Goal: Communication & Community: Answer question/provide support

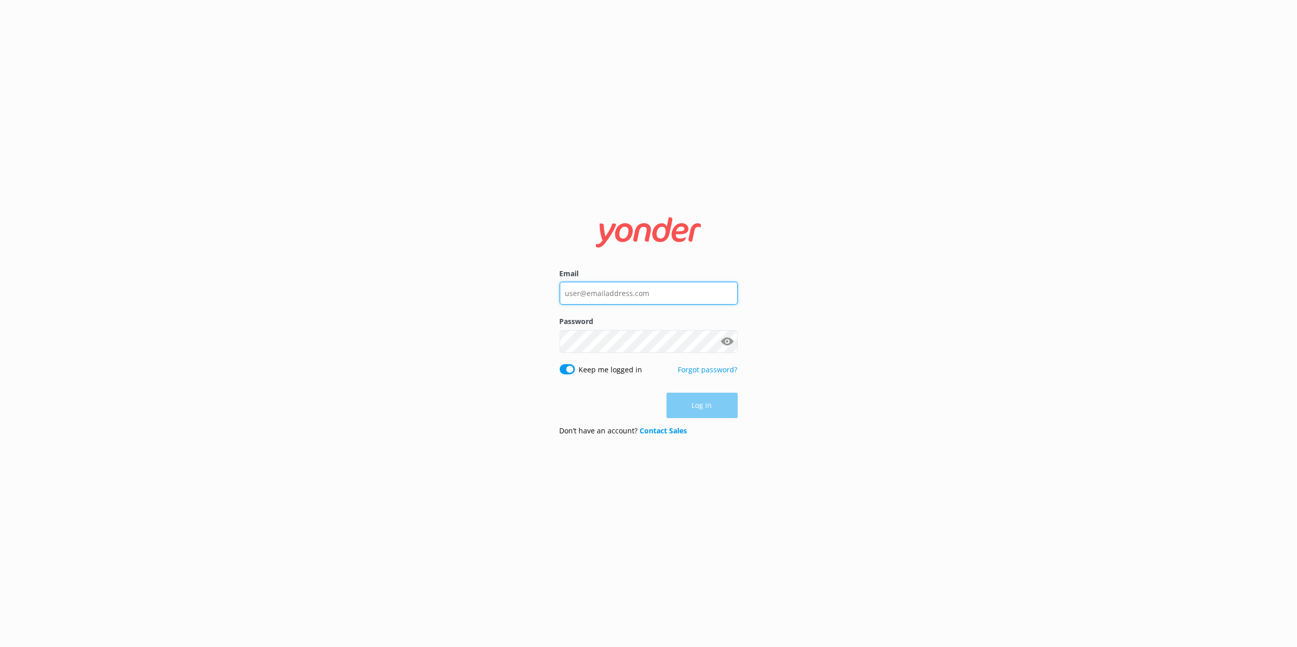
type input "[EMAIL_ADDRESS][DOMAIN_NAME]"
click at [707, 412] on div "Log in" at bounding box center [649, 405] width 178 height 25
click at [701, 404] on button "Log in" at bounding box center [702, 405] width 71 height 25
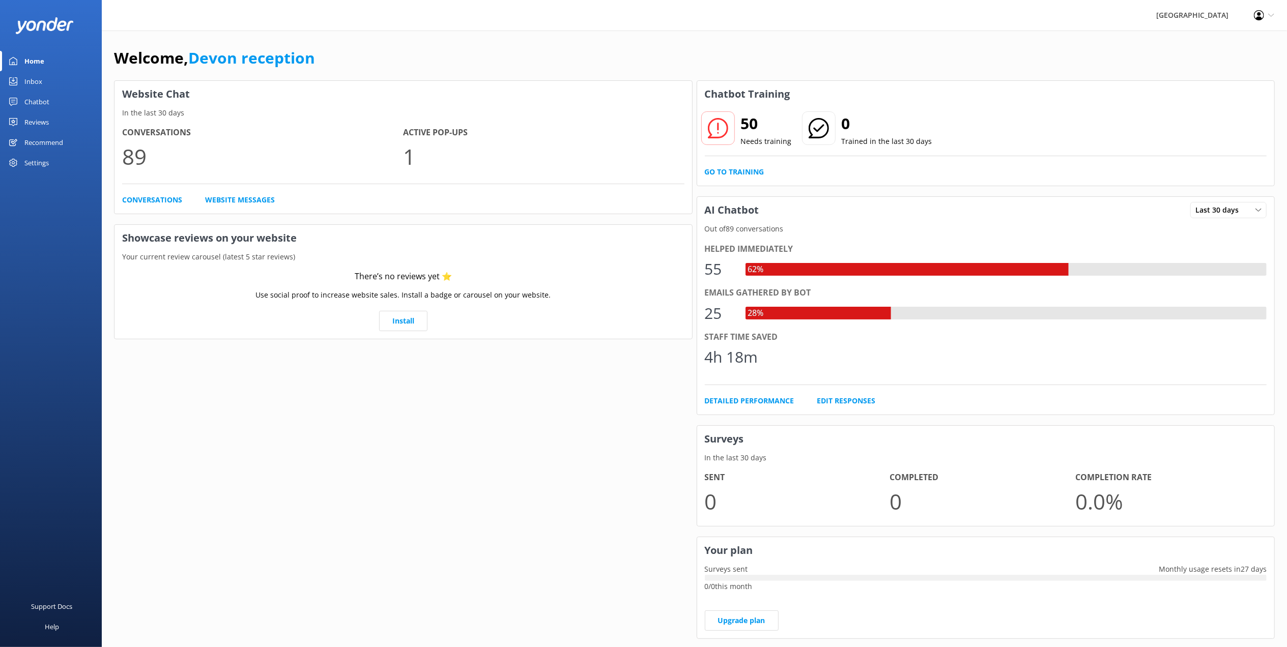
click at [31, 104] on div "Chatbot" at bounding box center [36, 102] width 25 height 20
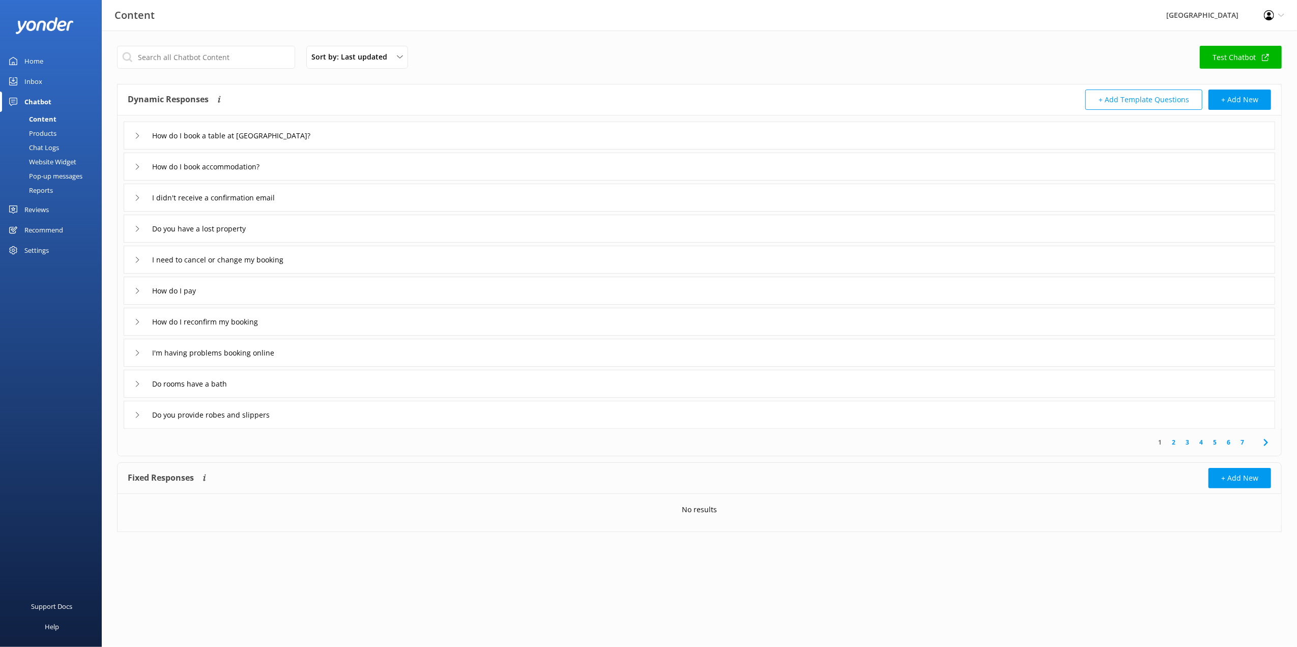
click at [35, 80] on div "Inbox" at bounding box center [33, 81] width 18 height 20
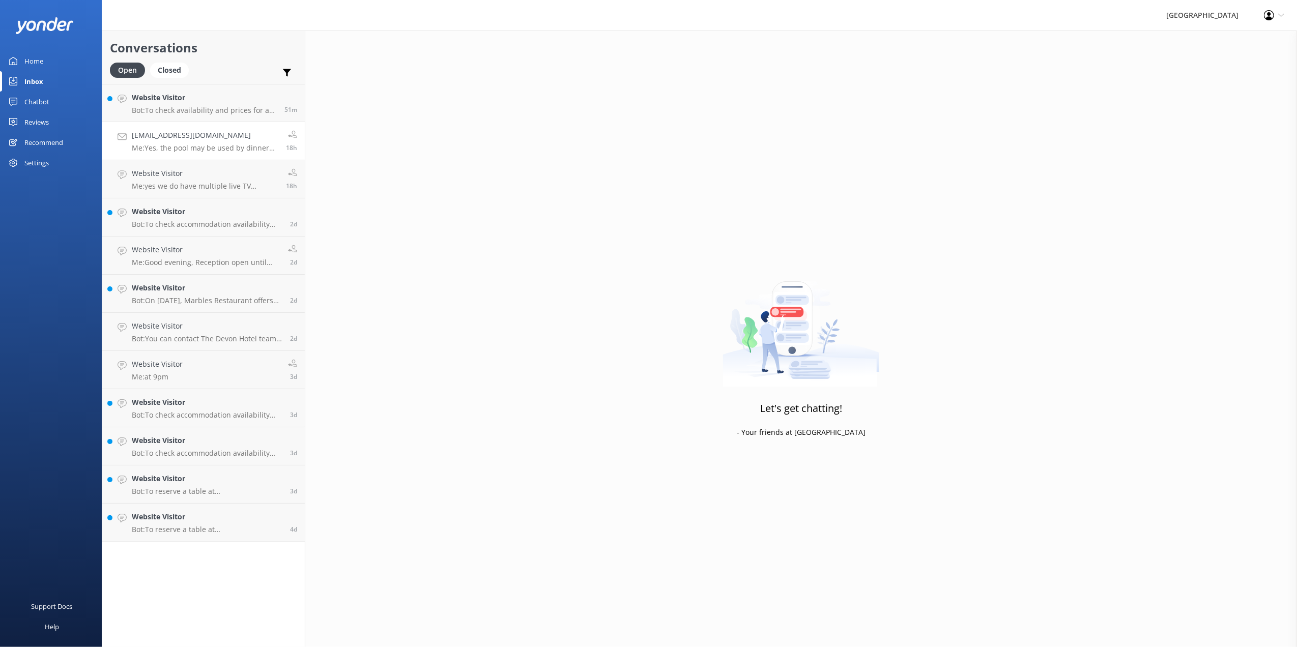
click at [220, 124] on link "[EMAIL_ADDRESS][DOMAIN_NAME] Me: Yes, the pool may be used by dinner guests. 18h" at bounding box center [203, 141] width 203 height 38
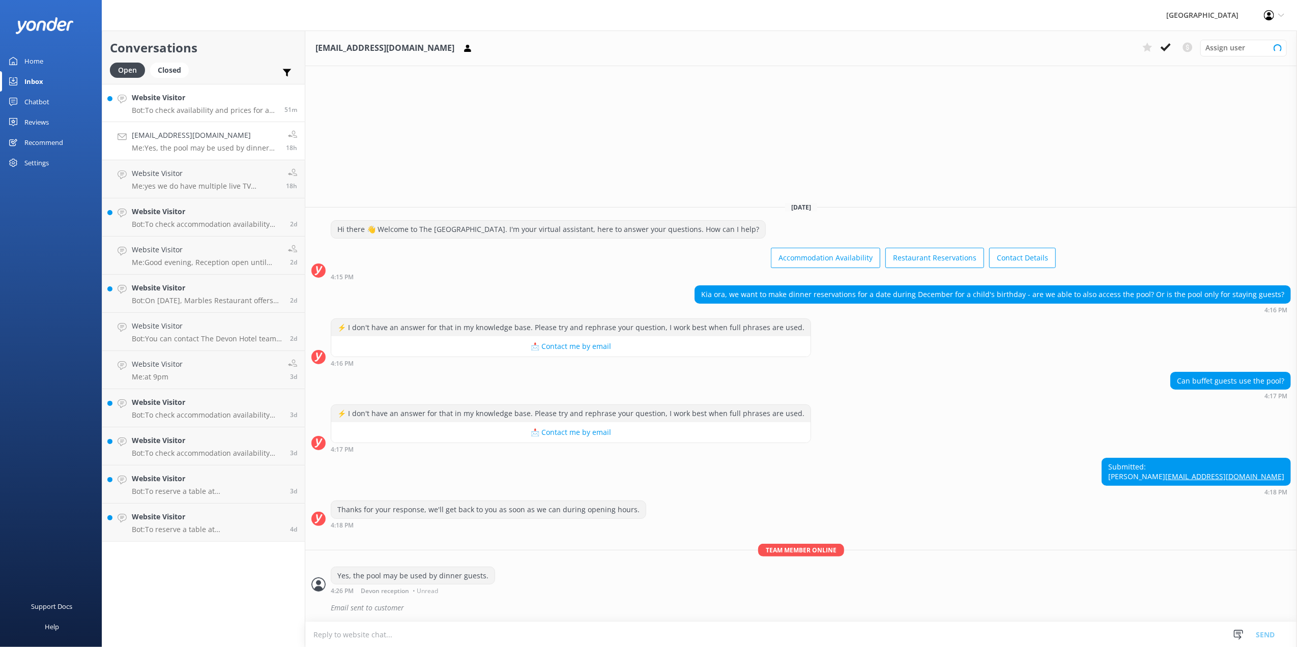
click at [222, 111] on p "Bot: To check availability and prices for a room with a shower and spa bath on …" at bounding box center [204, 110] width 145 height 9
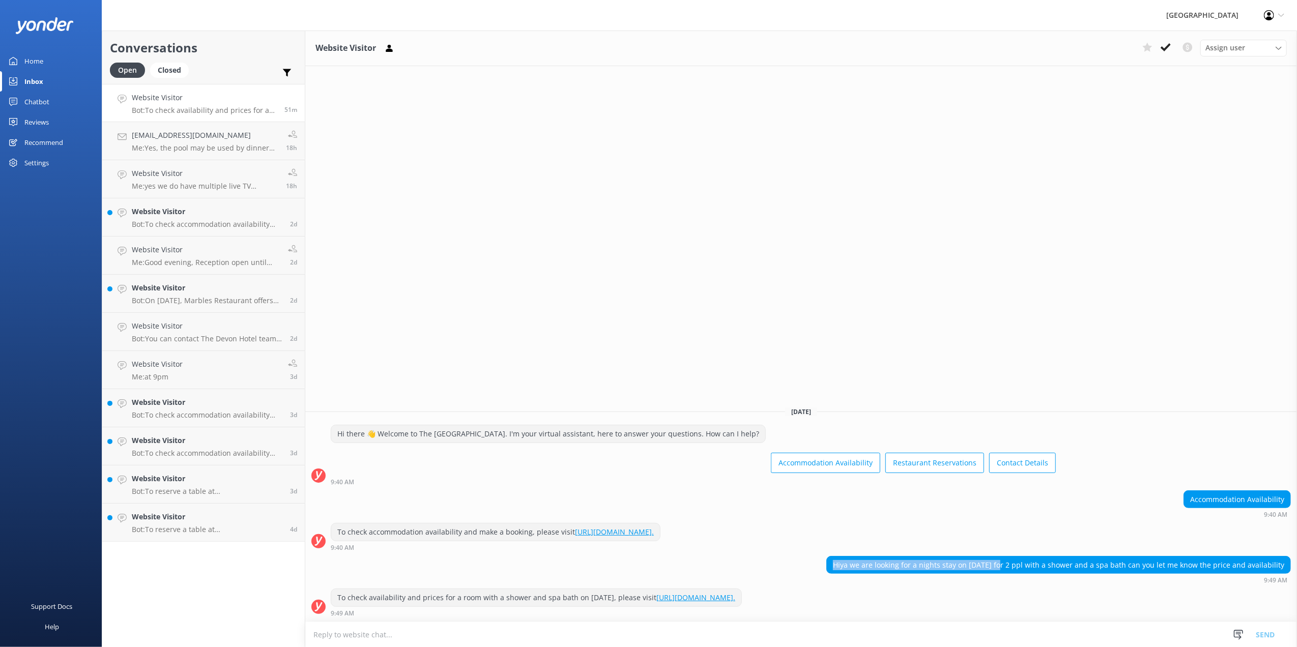
drag, startPoint x: 833, startPoint y: 564, endPoint x: 1002, endPoint y: 557, distance: 169.1
click at [1002, 557] on div "Hiya we are looking for a nights stay on [DATE] for 2 ppl with a shower and a s…" at bounding box center [1059, 565] width 464 height 17
